Goal: Information Seeking & Learning: Get advice/opinions

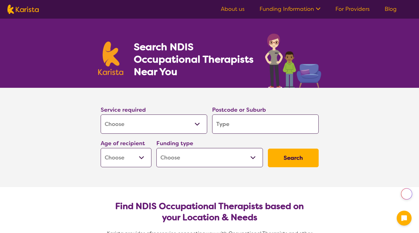
select select "[MEDICAL_DATA]"
click at [191, 124] on select "Allied Health Assistant Assessment ([MEDICAL_DATA] or [MEDICAL_DATA]) Behaviour…" at bounding box center [154, 123] width 107 height 19
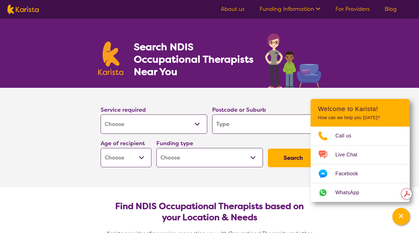
click at [191, 124] on select "Allied Health Assistant Assessment ([MEDICAL_DATA] or [MEDICAL_DATA]) Behaviour…" at bounding box center [154, 123] width 107 height 19
click at [135, 157] on select "Early Childhood - 0 to 9 Child - 10 to 11 Adolescent - 12 to 17 Adult - 18 to 6…" at bounding box center [126, 157] width 51 height 19
select select "EC"
click at [101, 148] on select "Early Childhood - 0 to 9 Child - 10 to 11 Adolescent - 12 to 17 Adult - 18 to 6…" at bounding box center [126, 157] width 51 height 19
select select "EC"
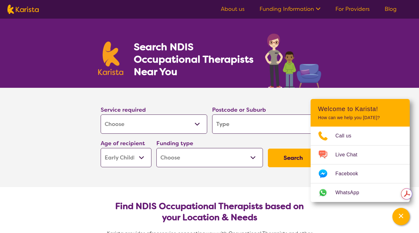
click at [213, 152] on select "Home Care Package (HCP) National Disability Insurance Scheme (NDIS) I don't know" at bounding box center [209, 157] width 107 height 19
select select "NDIS"
click at [156, 148] on select "Home Care Package (HCP) National Disability Insurance Scheme (NDIS) I don't know" at bounding box center [209, 157] width 107 height 19
select select "NDIS"
click at [288, 138] on div "Service required Allied Health Assistant Assessment ([MEDICAL_DATA] or [MEDICAL…" at bounding box center [209, 136] width 223 height 67
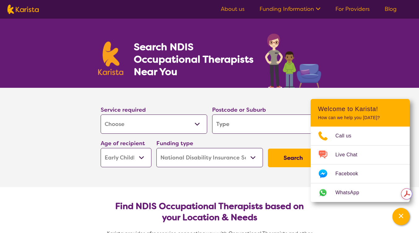
click at [290, 125] on input "search" at bounding box center [265, 123] width 107 height 19
type input "3"
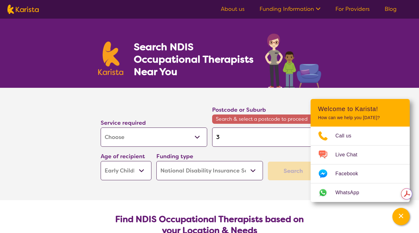
type input "38"
type input "381"
type input "3810"
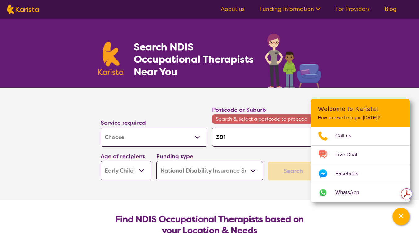
type input "3810"
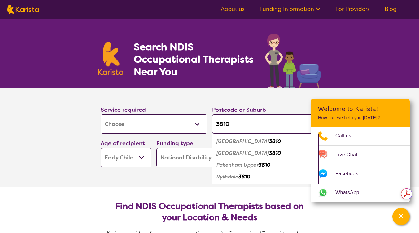
type input "3810"
click at [237, 140] on em "[GEOGRAPHIC_DATA]" at bounding box center [243, 141] width 53 height 7
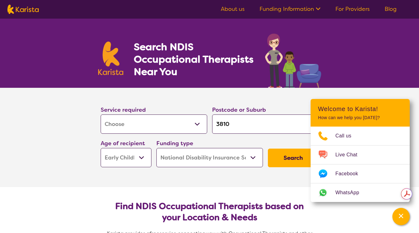
click at [283, 160] on button "Search" at bounding box center [293, 157] width 51 height 19
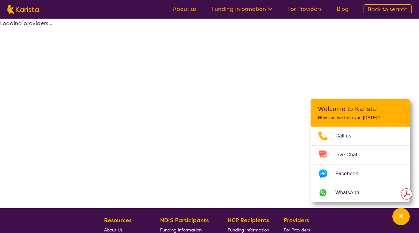
select select "by_score"
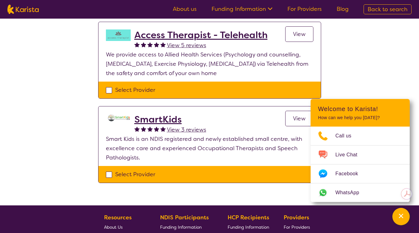
scroll to position [463, 0]
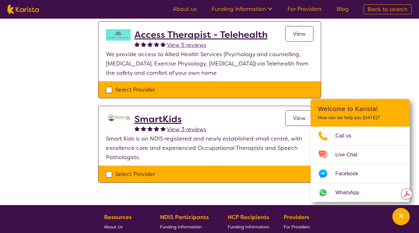
click at [299, 116] on span "View" at bounding box center [299, 117] width 13 height 7
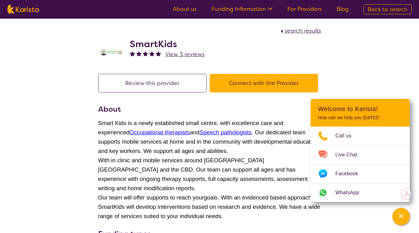
click at [227, 92] on button "Connect with the Provider" at bounding box center [264, 83] width 108 height 19
select select "by_score"
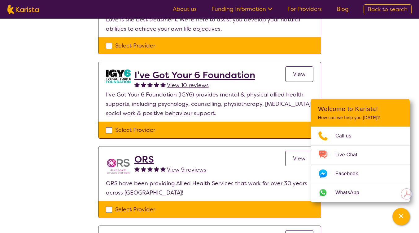
scroll to position [99, 0]
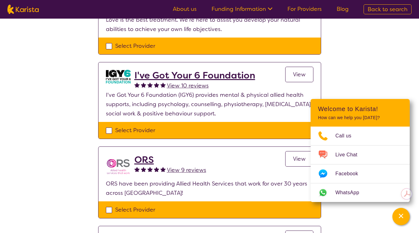
drag, startPoint x: 259, startPoint y: 73, endPoint x: 145, endPoint y: 70, distance: 114.0
drag, startPoint x: 145, startPoint y: 70, endPoint x: 344, endPoint y: 83, distance: 199.0
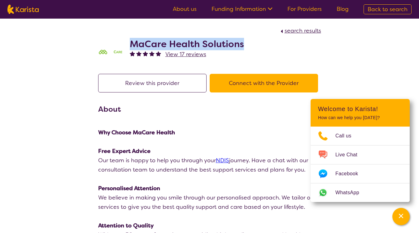
drag, startPoint x: 244, startPoint y: 43, endPoint x: 131, endPoint y: 42, distance: 113.7
click at [131, 42] on div "MaCare Health Solutions View 17 reviews" at bounding box center [209, 50] width 223 height 31
copy h2 "MaCare Health Solutions"
